Goal: Navigation & Orientation: Find specific page/section

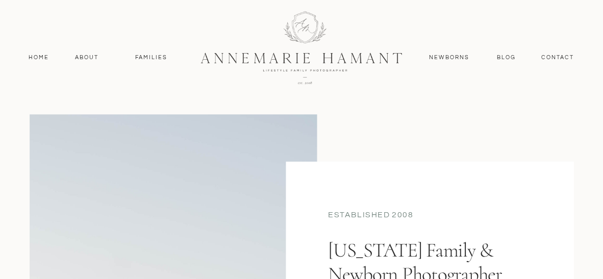
click at [304, 61] on div at bounding box center [301, 46] width 269 height 117
click at [91, 59] on nav "About" at bounding box center [86, 57] width 29 height 9
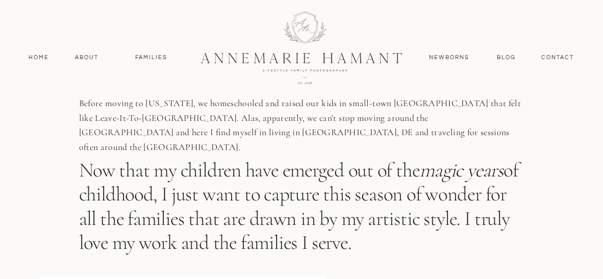
scroll to position [402, 0]
